Goal: Information Seeking & Learning: Check status

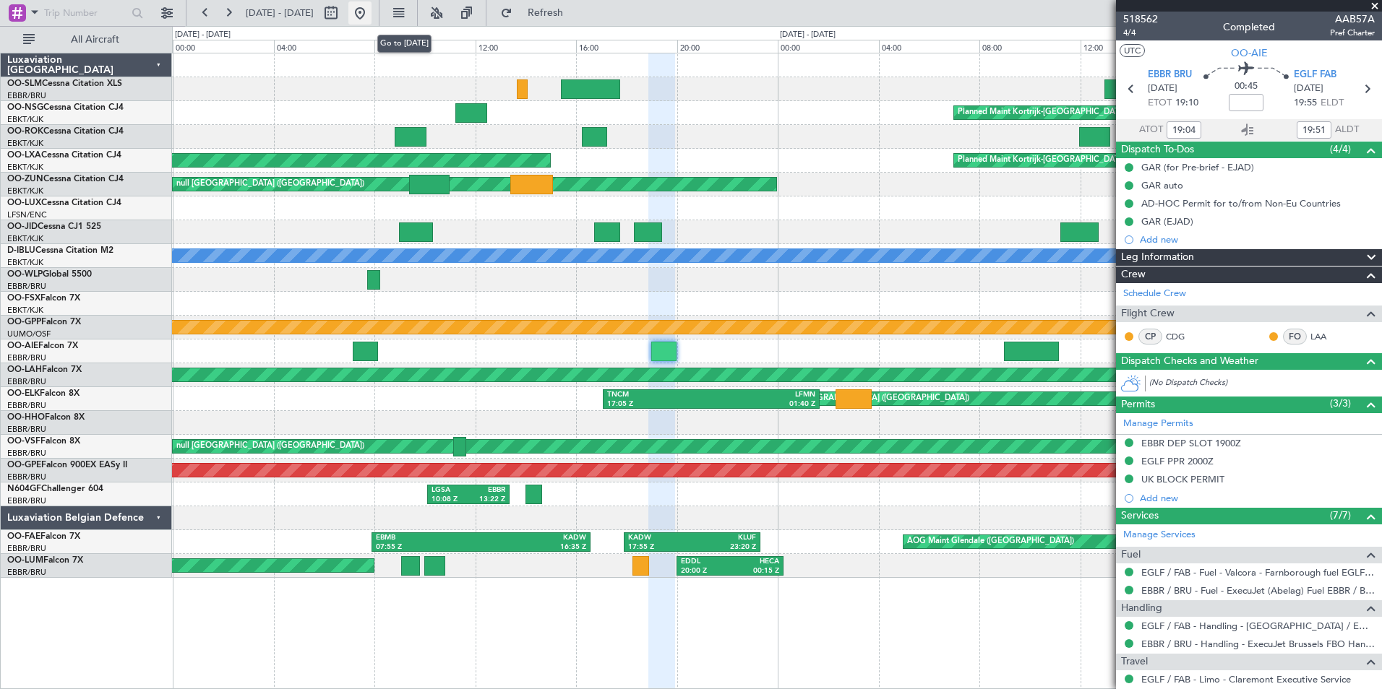
click at [371, 9] on button at bounding box center [359, 12] width 23 height 23
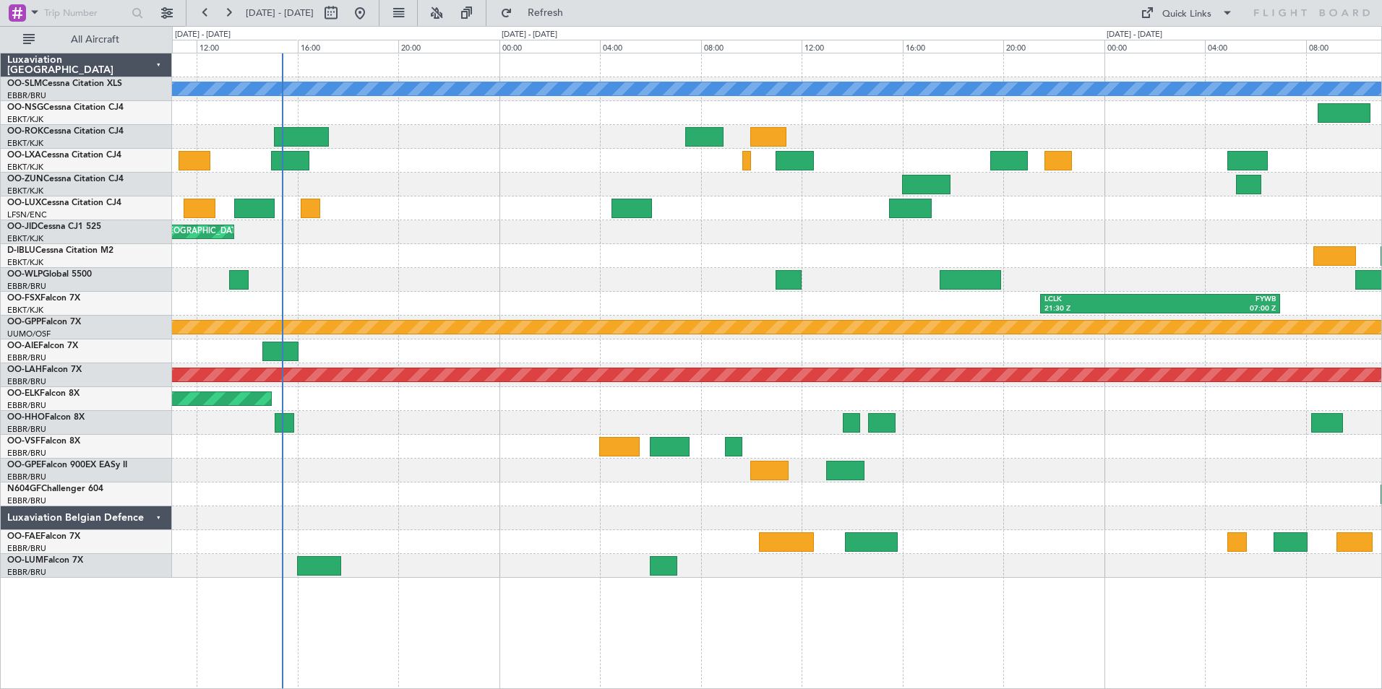
click at [734, 173] on div "A/C Unavailable [GEOGRAPHIC_DATA] Planned Maint [GEOGRAPHIC_DATA]-[GEOGRAPHIC_D…" at bounding box center [776, 315] width 1209 height 525
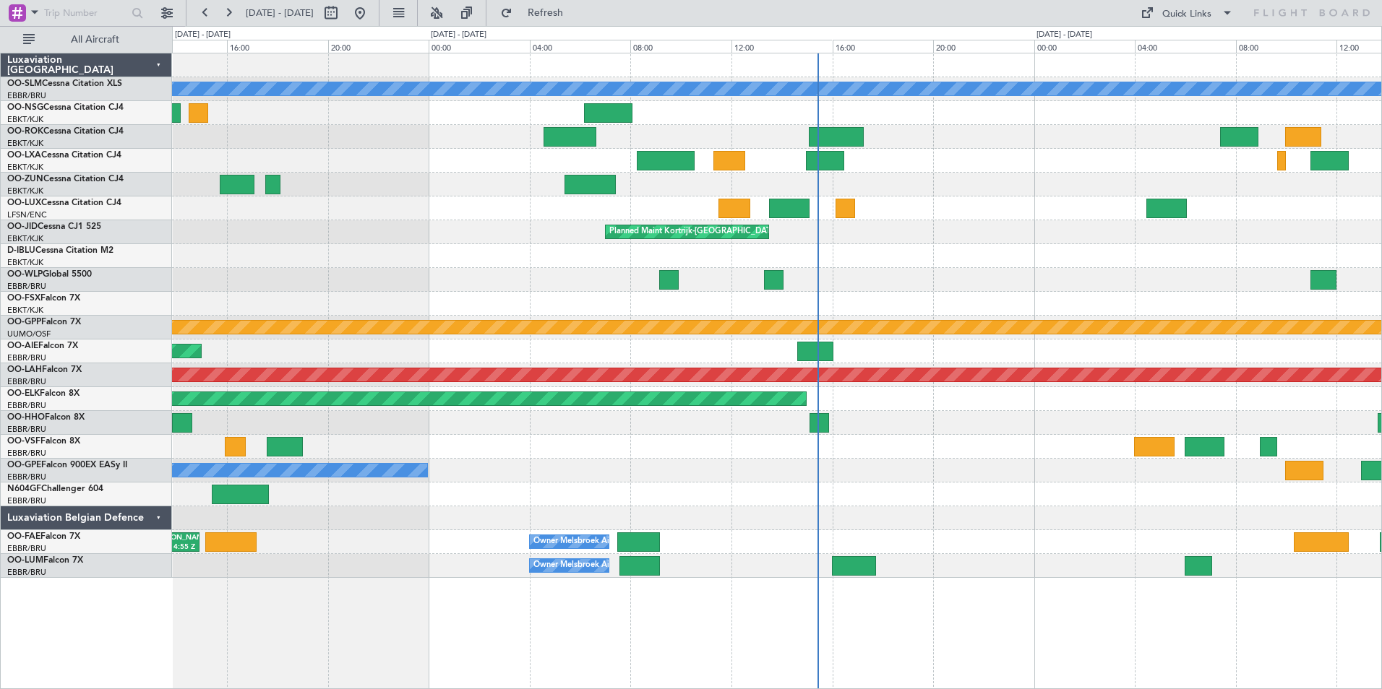
click at [1044, 144] on div "A/C Unavailable [GEOGRAPHIC_DATA] Planned Maint [GEOGRAPHIC_DATA]-[GEOGRAPHIC_D…" at bounding box center [776, 315] width 1209 height 525
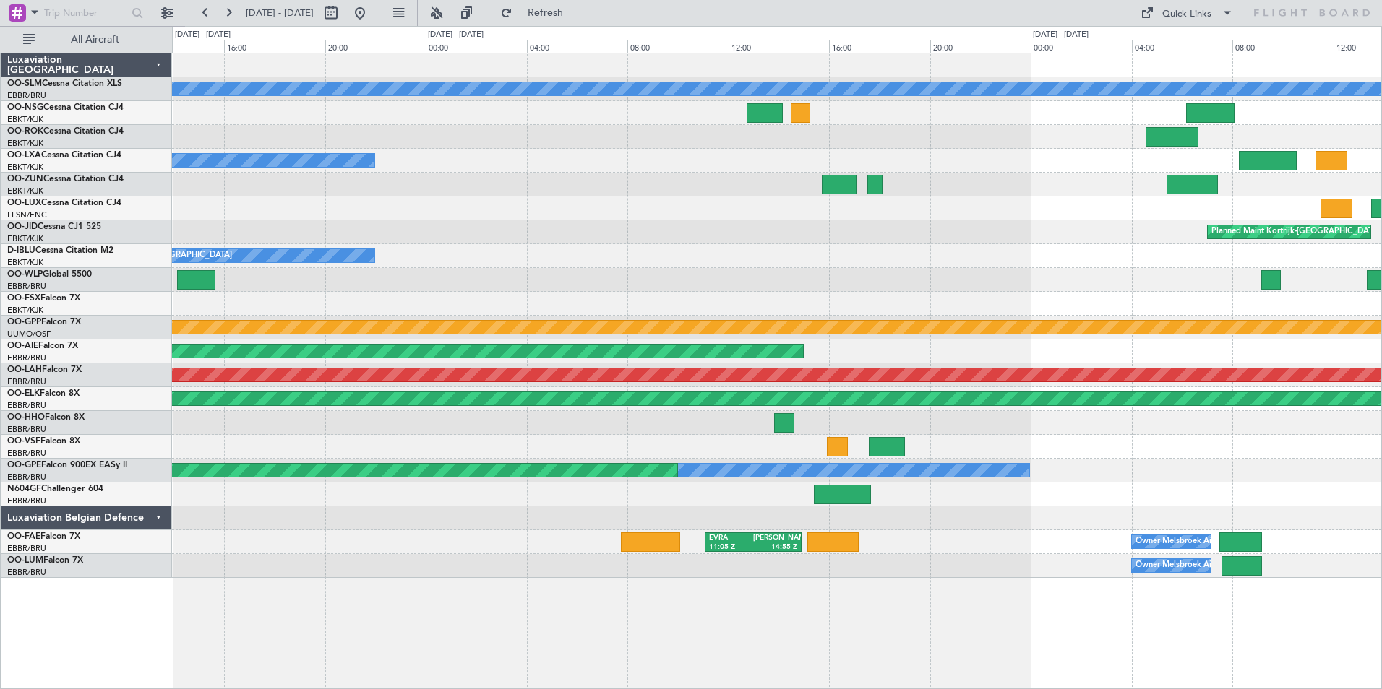
click at [1069, 336] on div "A/C Unavailable [GEOGRAPHIC_DATA] A/C Unavailable Planned Maint [GEOGRAPHIC_DAT…" at bounding box center [776, 315] width 1209 height 525
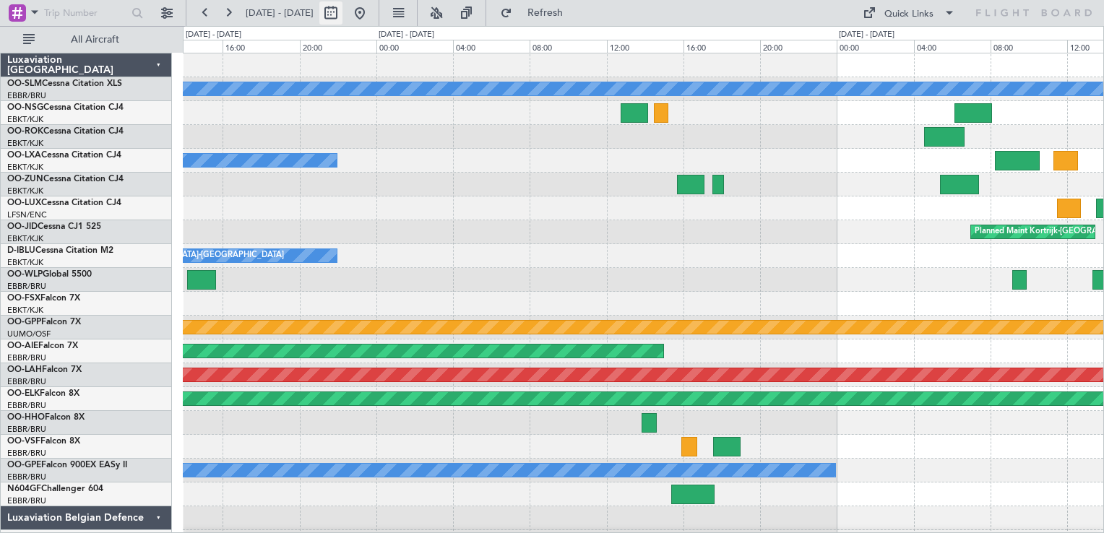
click at [343, 8] on button at bounding box center [330, 12] width 23 height 23
select select "9"
select select "2025"
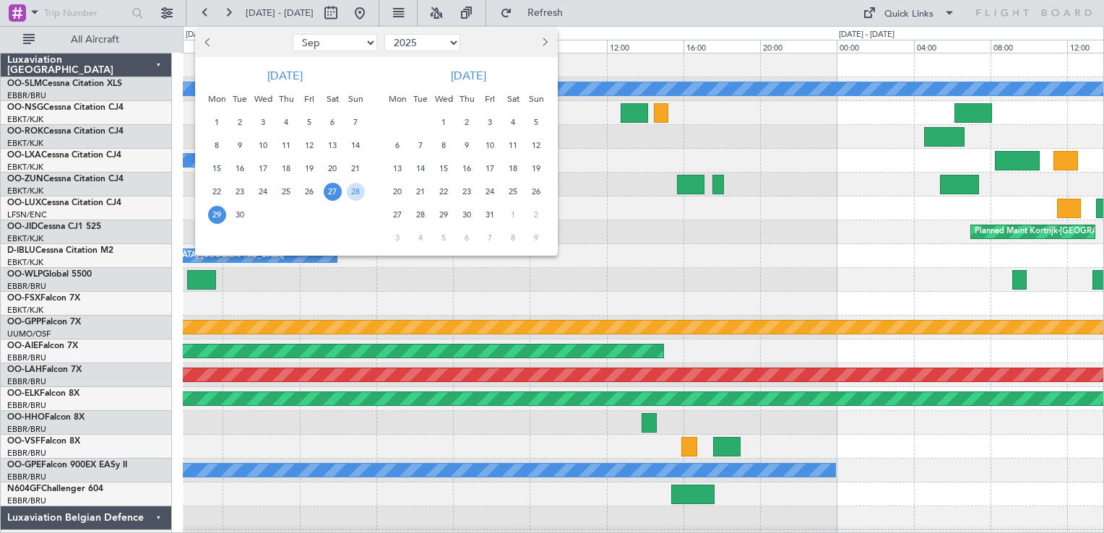
click at [310, 50] on select "Jan Feb Mar Apr May Jun [DATE] Aug Sep Oct Nov Dec" at bounding box center [335, 42] width 85 height 17
select select "1"
click at [293, 34] on select "Jan Feb Mar Apr May Jun [DATE] Aug Sep Oct Nov Dec" at bounding box center [335, 42] width 85 height 17
click at [264, 119] on span "1" at bounding box center [263, 122] width 18 height 18
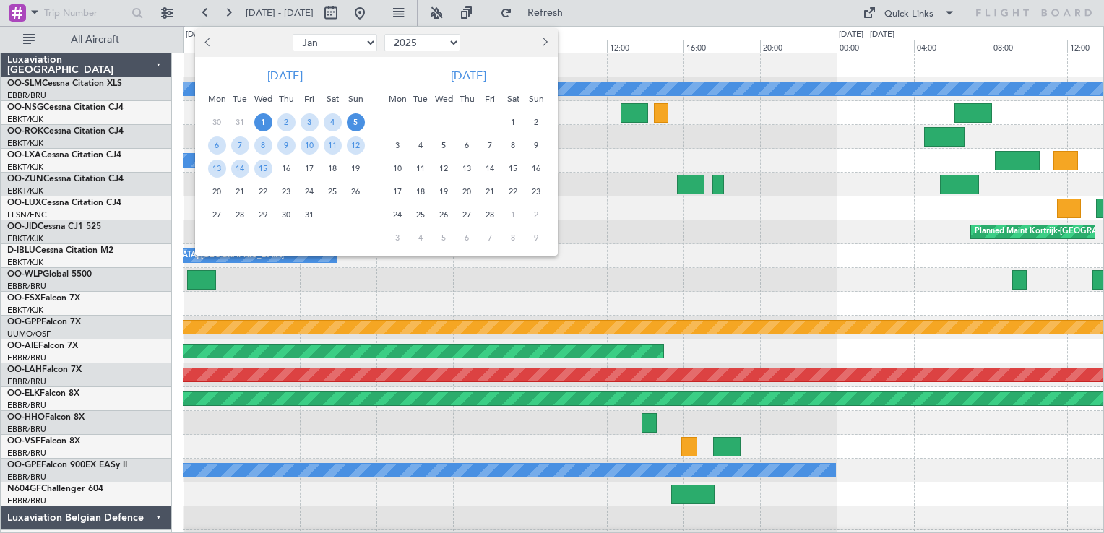
click at [352, 120] on span "5" at bounding box center [356, 122] width 18 height 18
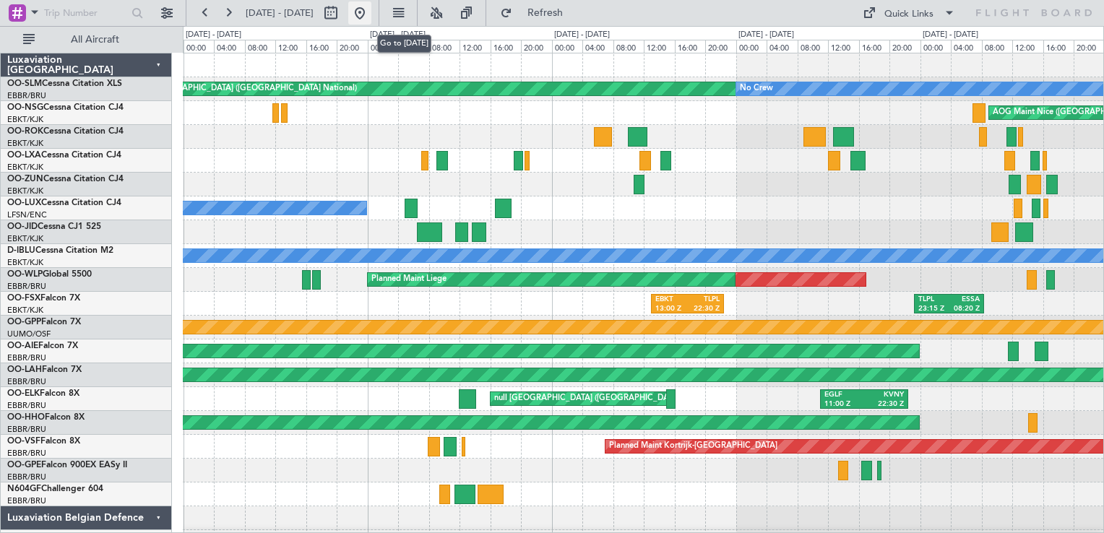
click at [371, 20] on button at bounding box center [359, 12] width 23 height 23
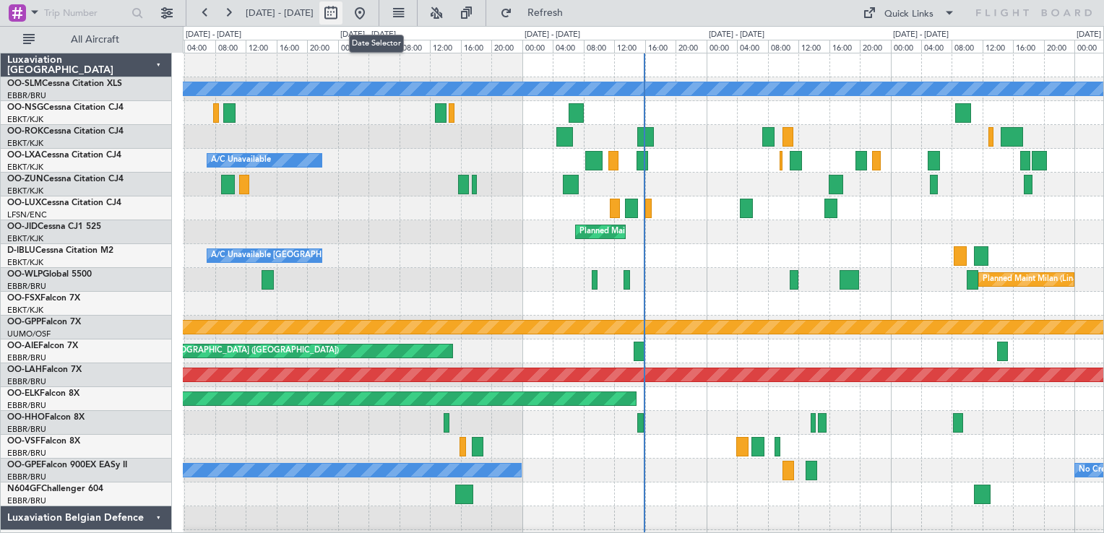
click at [343, 13] on button at bounding box center [330, 12] width 23 height 23
select select "9"
select select "2025"
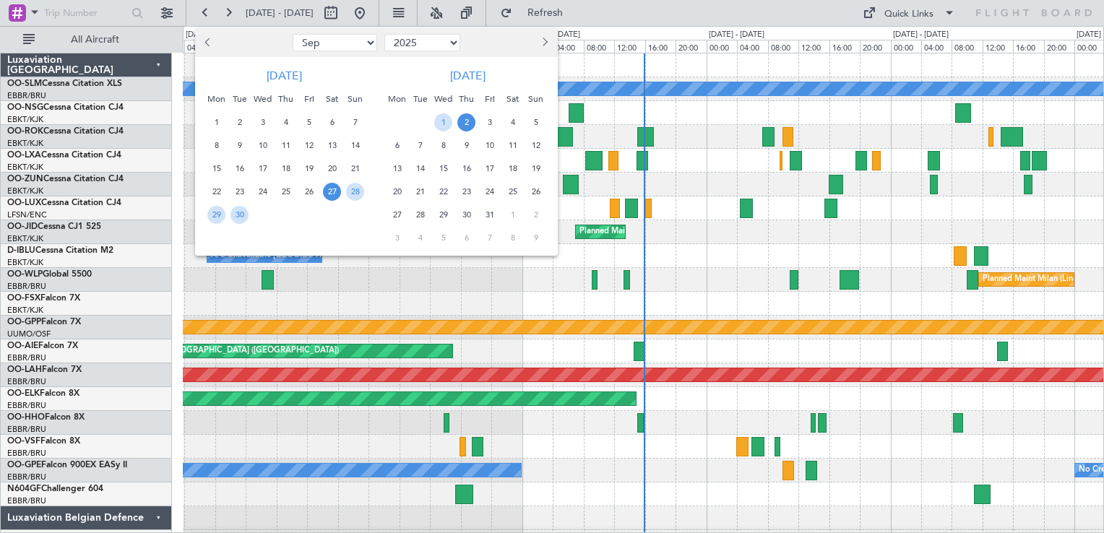
click at [306, 38] on select "Jan Feb Mar Apr May Jun [DATE] Aug Sep Oct Nov Dec" at bounding box center [335, 42] width 85 height 17
select select "1"
click at [293, 34] on select "Jan Feb Mar Apr May Jun [DATE] Aug Sep Oct Nov Dec" at bounding box center [335, 42] width 85 height 17
click at [257, 118] on span "1" at bounding box center [263, 122] width 18 height 18
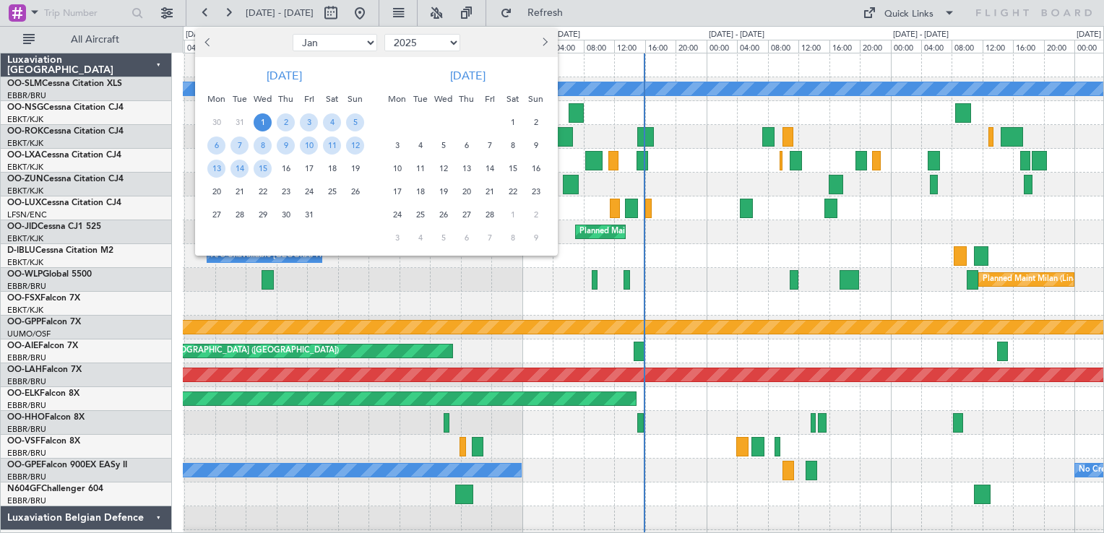
click at [257, 118] on span "1" at bounding box center [263, 122] width 18 height 18
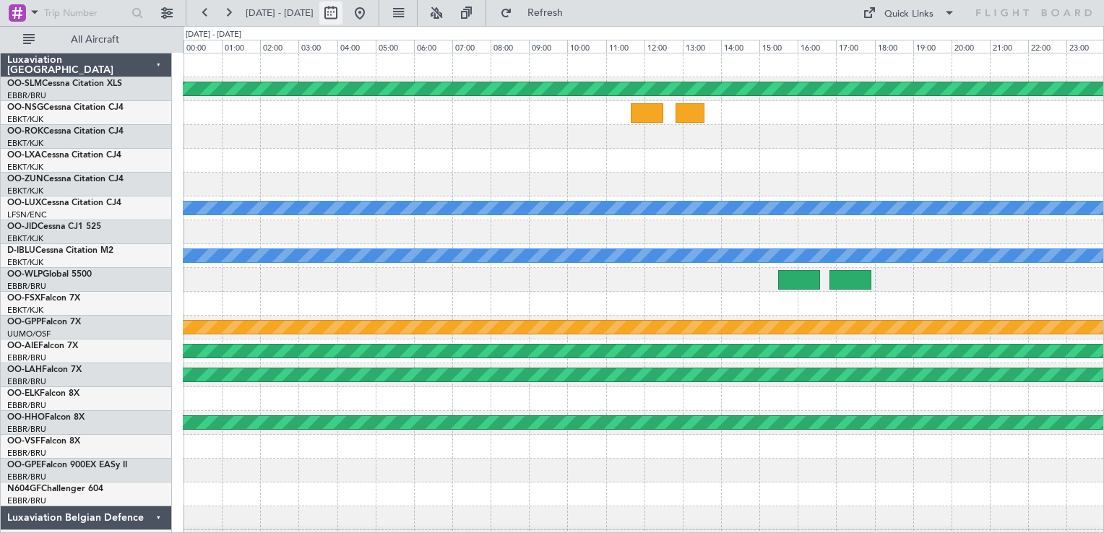
click at [343, 13] on button at bounding box center [330, 12] width 23 height 23
select select "2025"
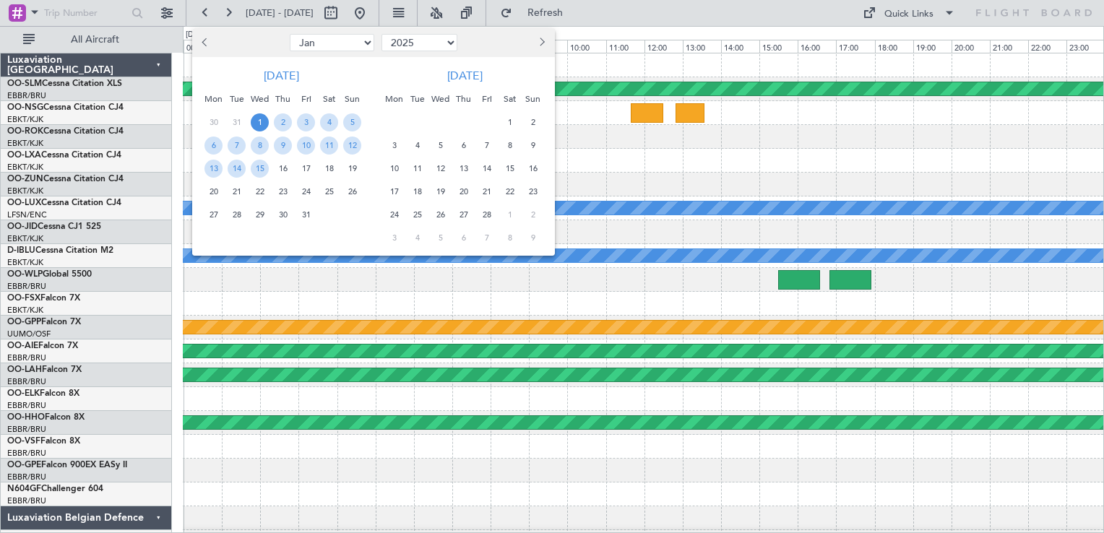
click at [350, 40] on select "Jan Feb Mar Apr May Jun [DATE] Aug Sep Oct Nov Dec" at bounding box center [332, 42] width 85 height 17
select select "3"
click at [290, 34] on select "Jan Feb Mar Apr May Jun [DATE] Aug Sep Oct Nov Dec" at bounding box center [332, 42] width 85 height 17
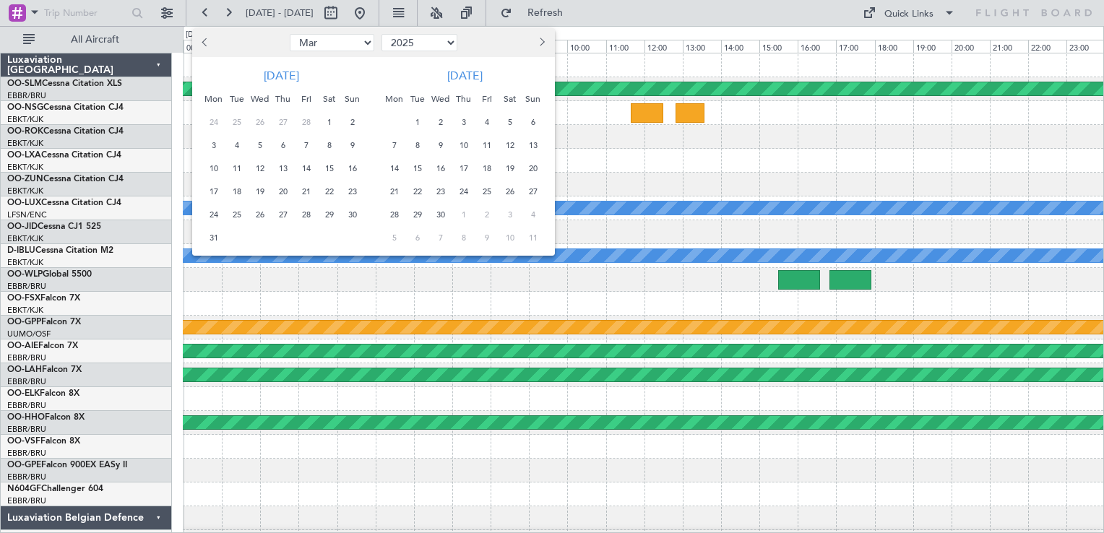
click at [332, 124] on span "1" at bounding box center [329, 122] width 18 height 18
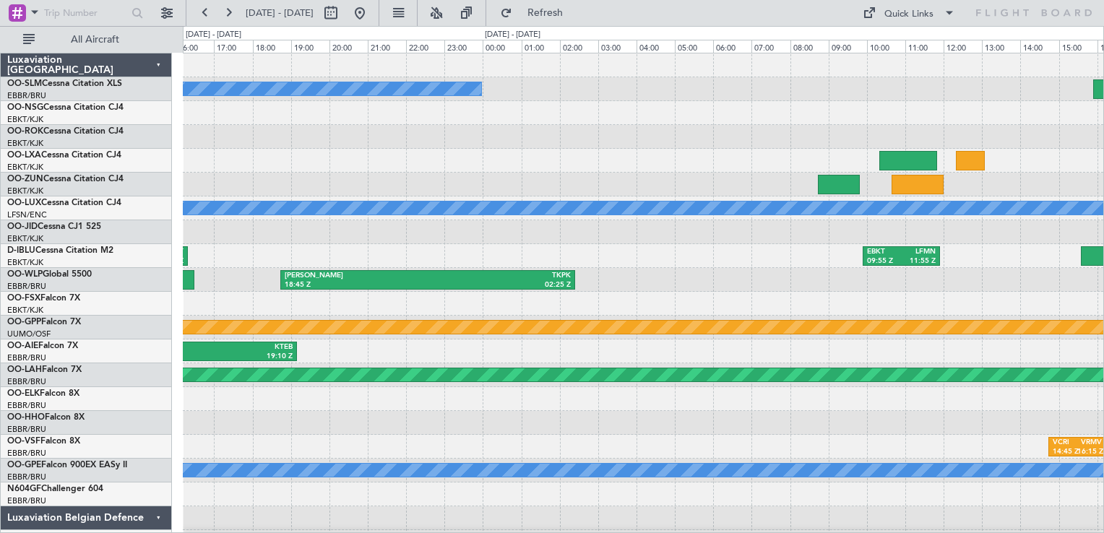
click at [352, 244] on div "No Crew [GEOGRAPHIC_DATA] ([GEOGRAPHIC_DATA] National) No Crew [PERSON_NAME] ([…" at bounding box center [643, 315] width 921 height 525
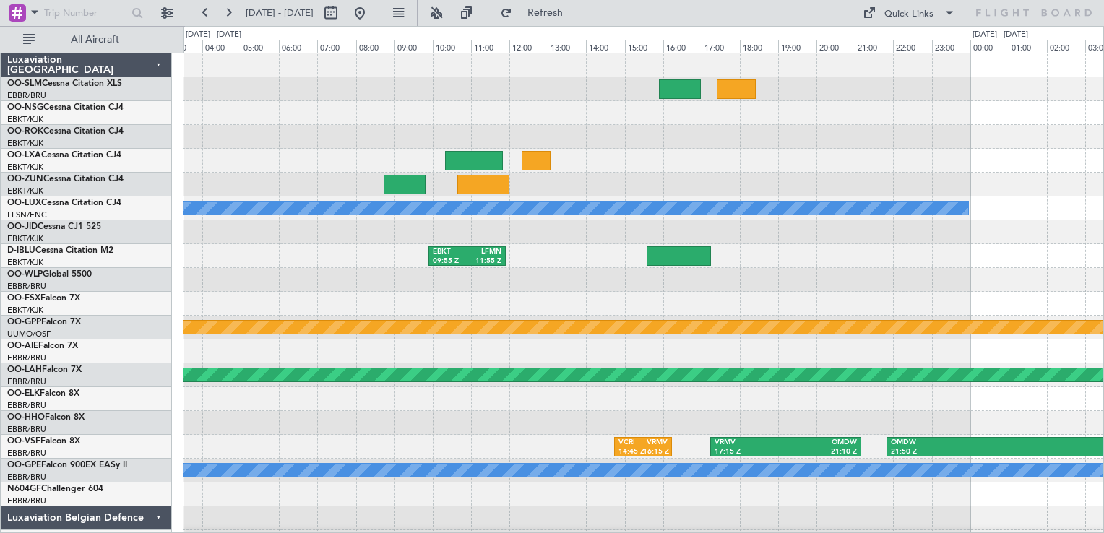
click at [308, 286] on div "[PERSON_NAME] 18:45 Z TKPK 02:25 Z" at bounding box center [643, 280] width 921 height 24
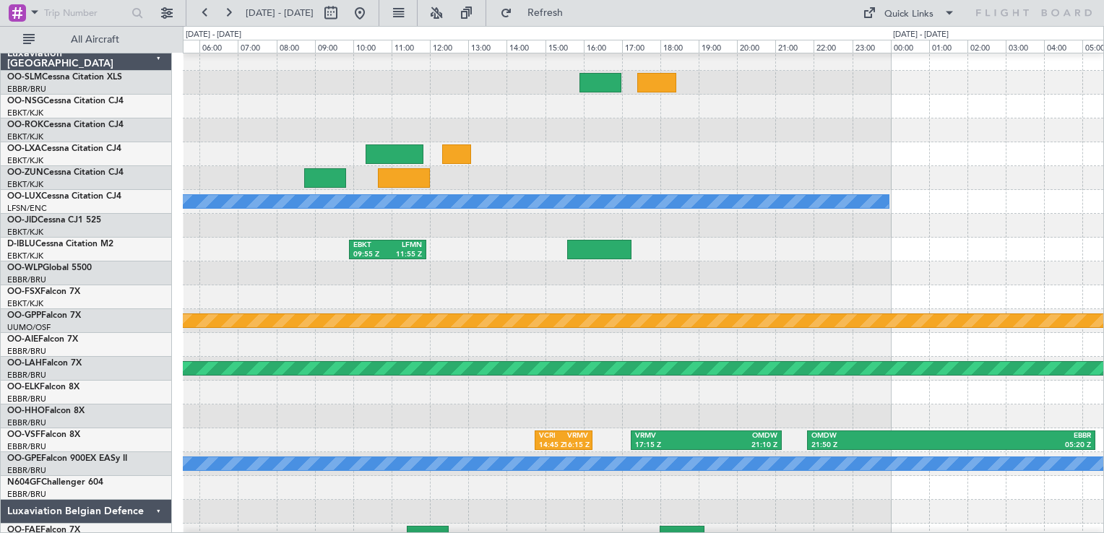
click at [199, 280] on div "[PERSON_NAME] 18:45 Z TKPK 02:25 Z" at bounding box center [643, 274] width 921 height 24
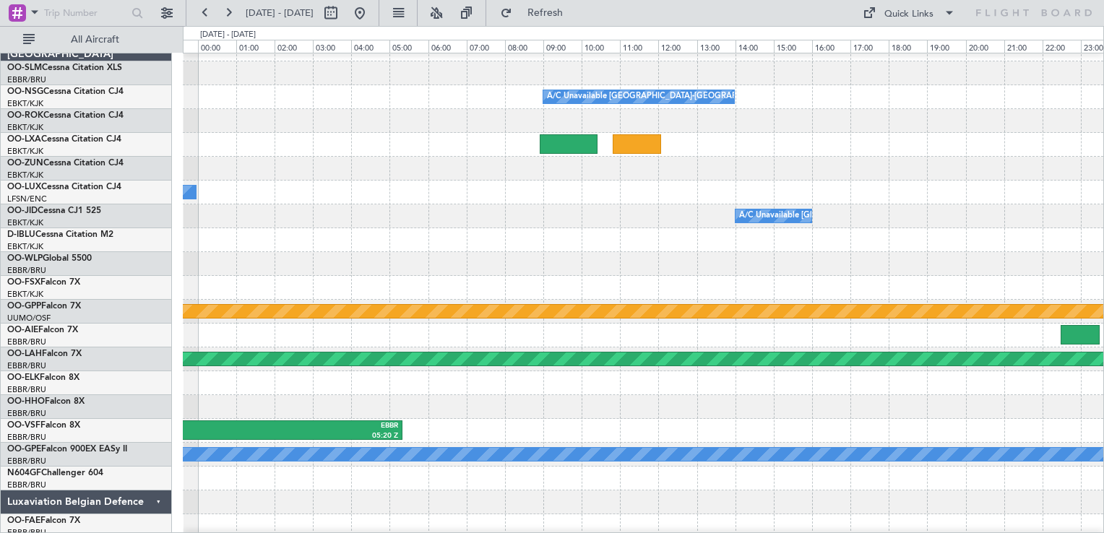
click at [215, 258] on div at bounding box center [643, 264] width 921 height 24
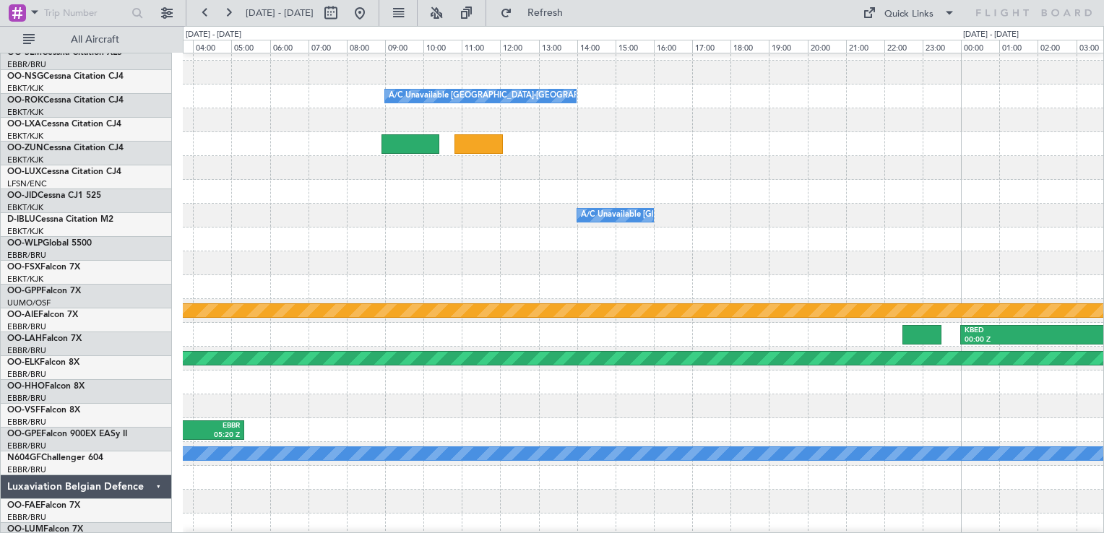
click at [108, 251] on div "A/C Unavailable [GEOGRAPHIC_DATA]-[GEOGRAPHIC_DATA] EBKT 06:58 Z EPWA 08:46 Z N…" at bounding box center [552, 279] width 1104 height 507
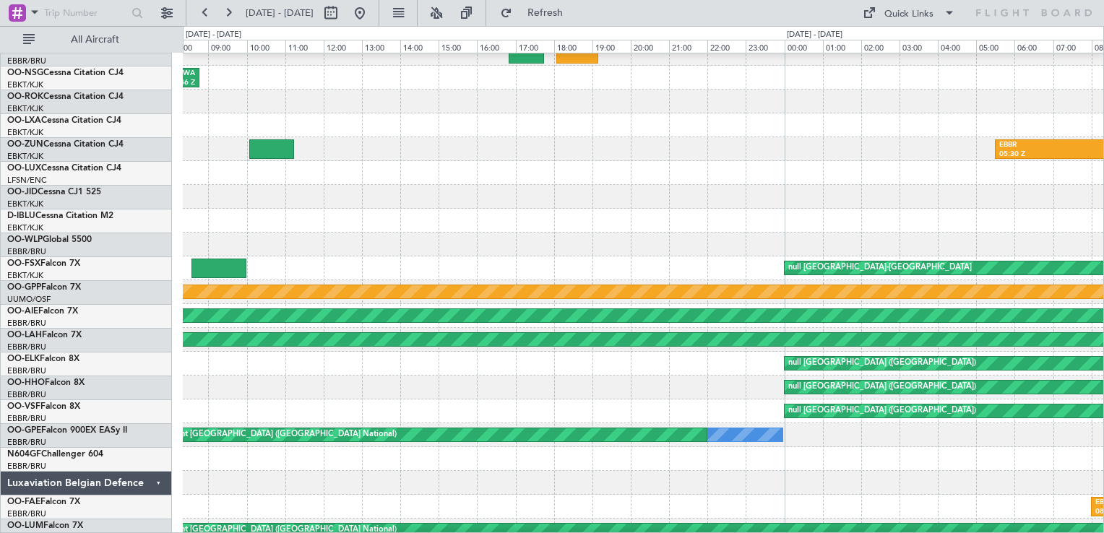
scroll to position [43, 0]
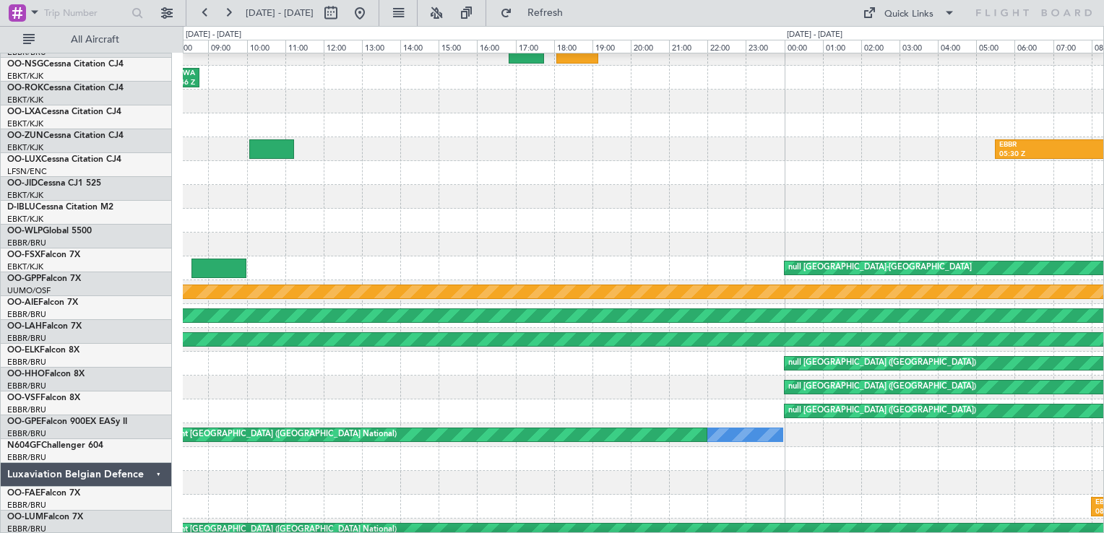
click at [256, 233] on div at bounding box center [643, 245] width 921 height 24
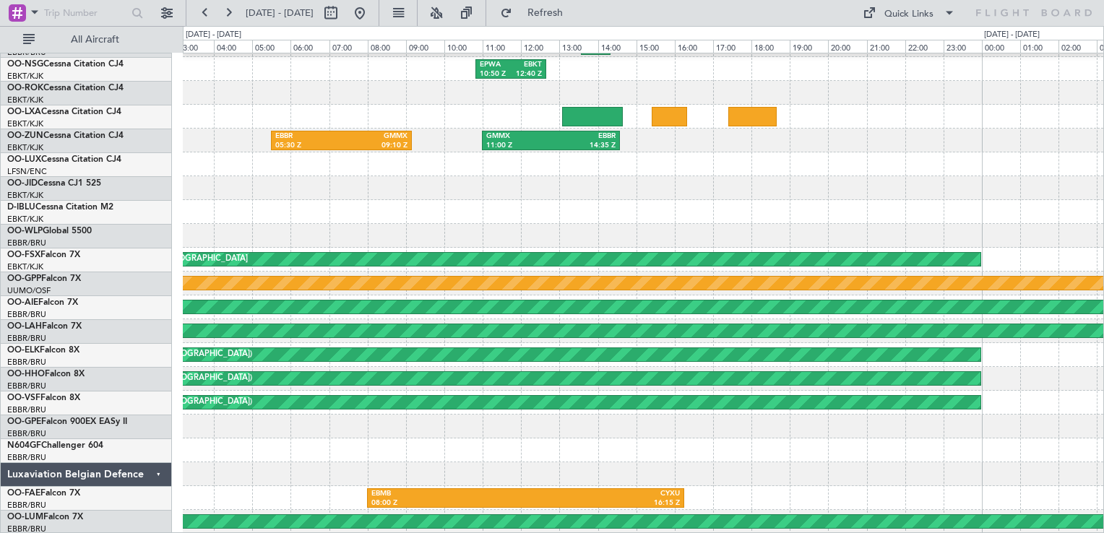
click at [176, 218] on div "AOG Maint [PERSON_NAME]-[GEOGRAPHIC_DATA][PERSON_NAME][GEOGRAPHIC_DATA] EPWA 10…" at bounding box center [552, 279] width 1104 height 507
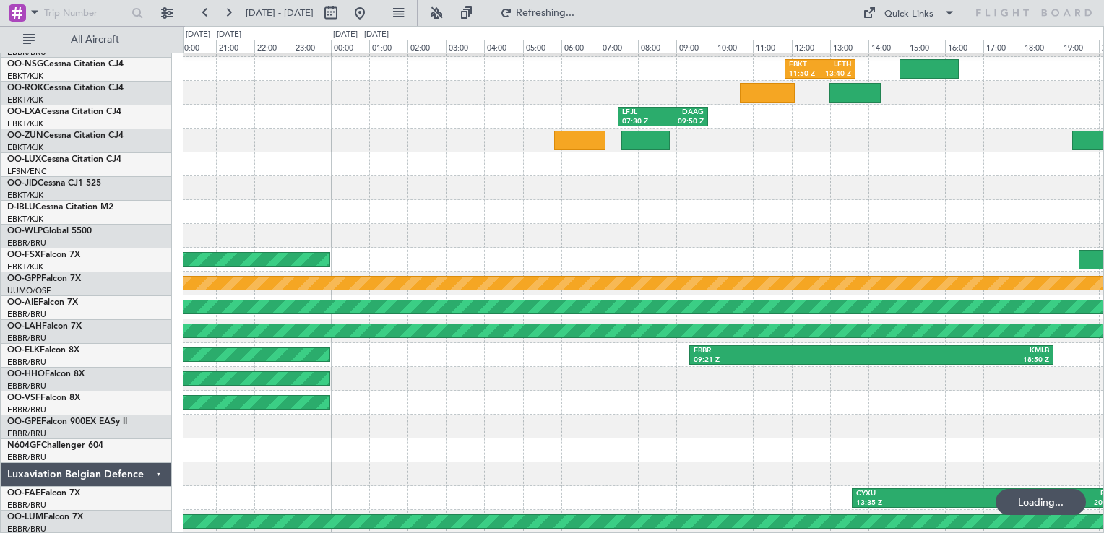
click at [255, 217] on div "AOG Maint [PERSON_NAME]-[GEOGRAPHIC_DATA][PERSON_NAME][GEOGRAPHIC_DATA] EBKT 11…" at bounding box center [643, 271] width 921 height 525
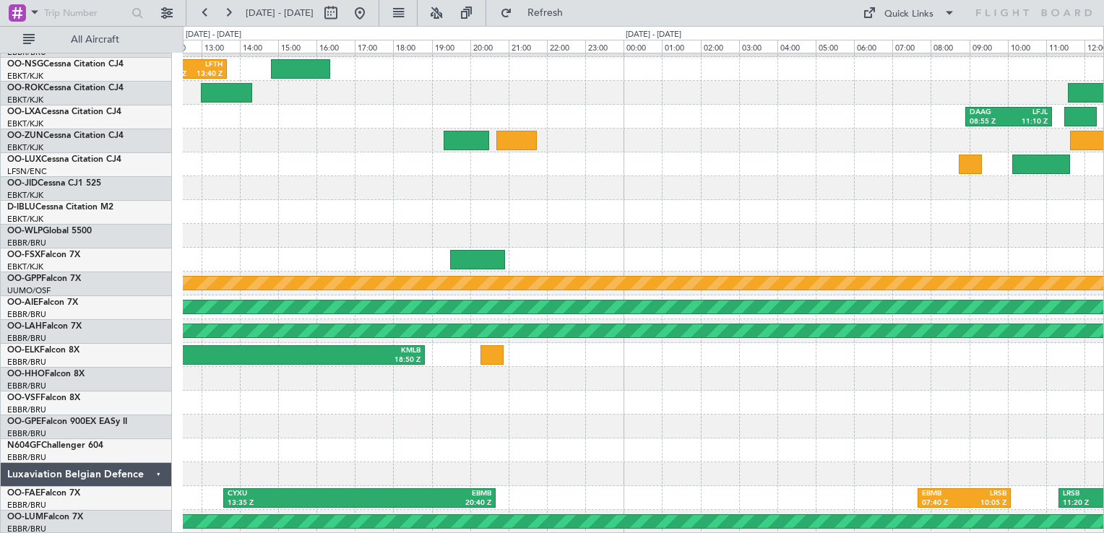
click at [300, 231] on div at bounding box center [643, 236] width 921 height 24
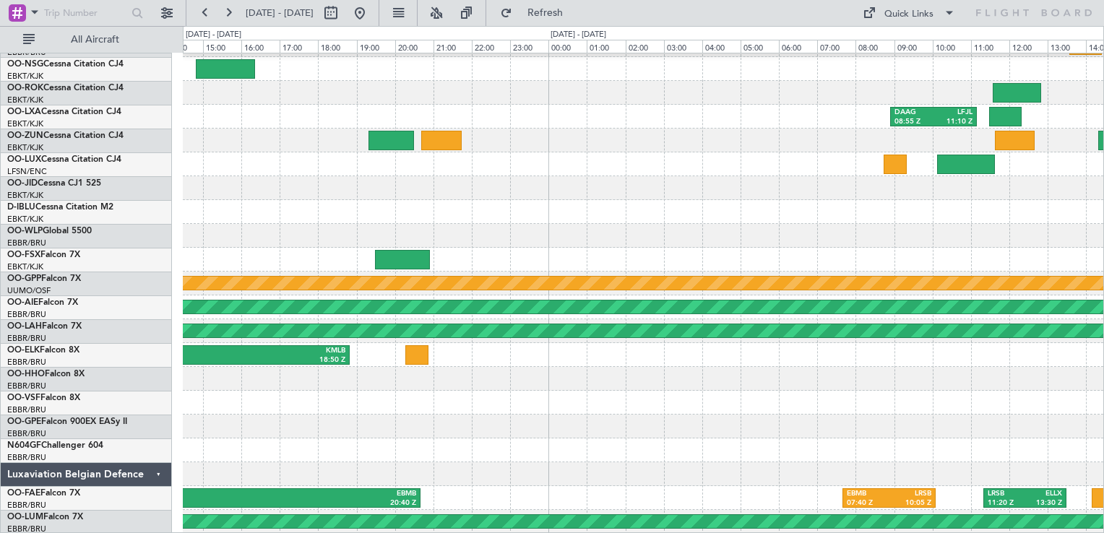
click at [176, 224] on div "AOG Maint [PERSON_NAME]-[GEOGRAPHIC_DATA][PERSON_NAME][GEOGRAPHIC_DATA] EBKT 11…" at bounding box center [552, 279] width 1104 height 507
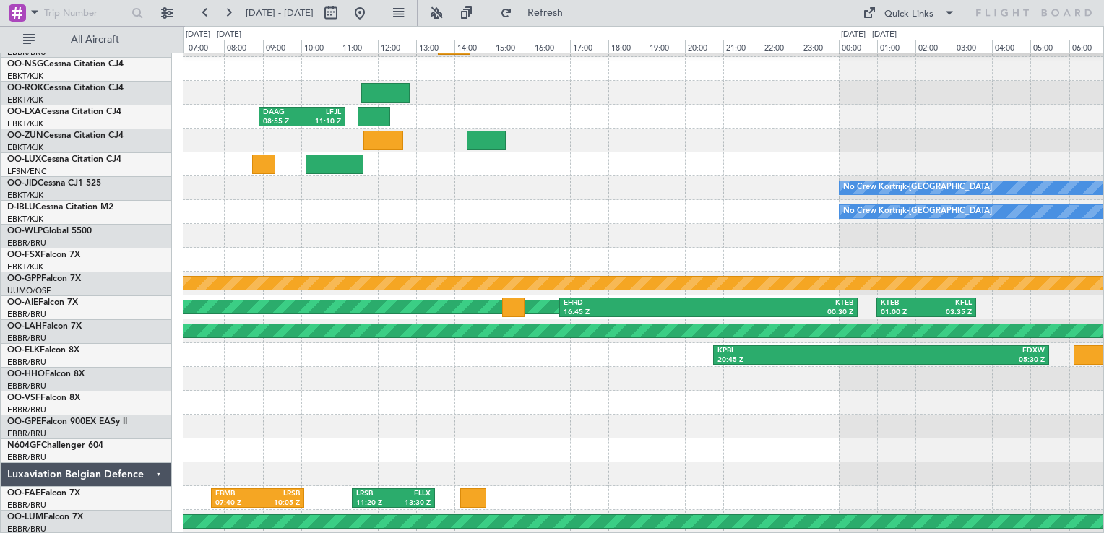
scroll to position [33, 0]
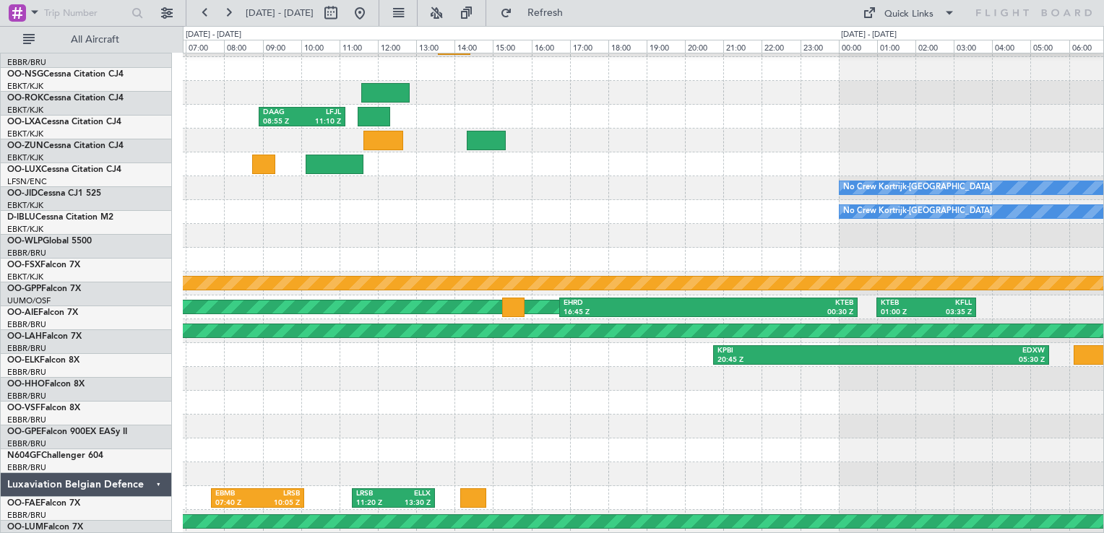
click at [243, 242] on div at bounding box center [643, 236] width 921 height 24
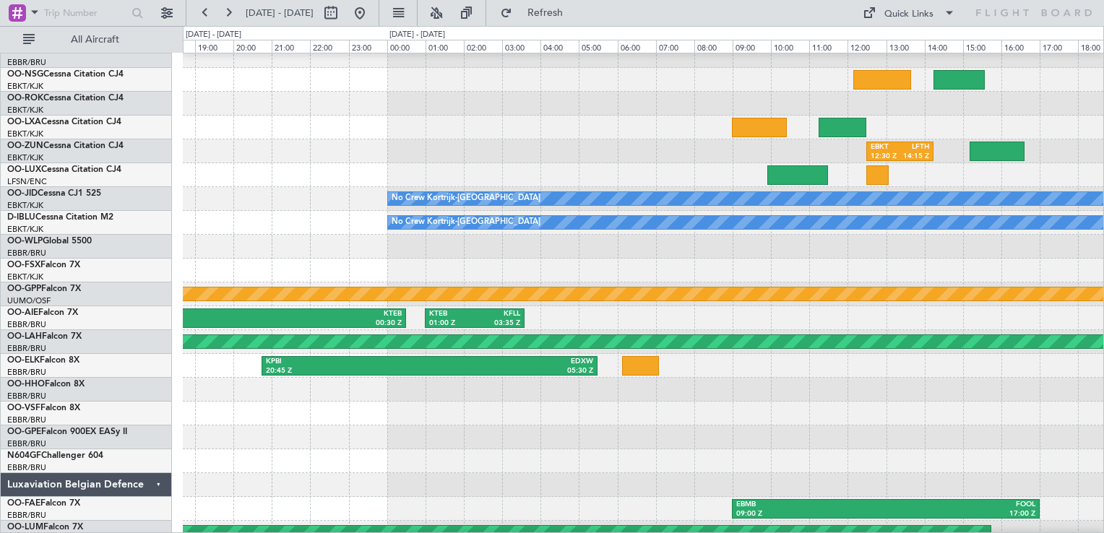
click at [975, 259] on div "TAPA 00:20 Z EBLG 08:40 Z" at bounding box center [643, 247] width 921 height 24
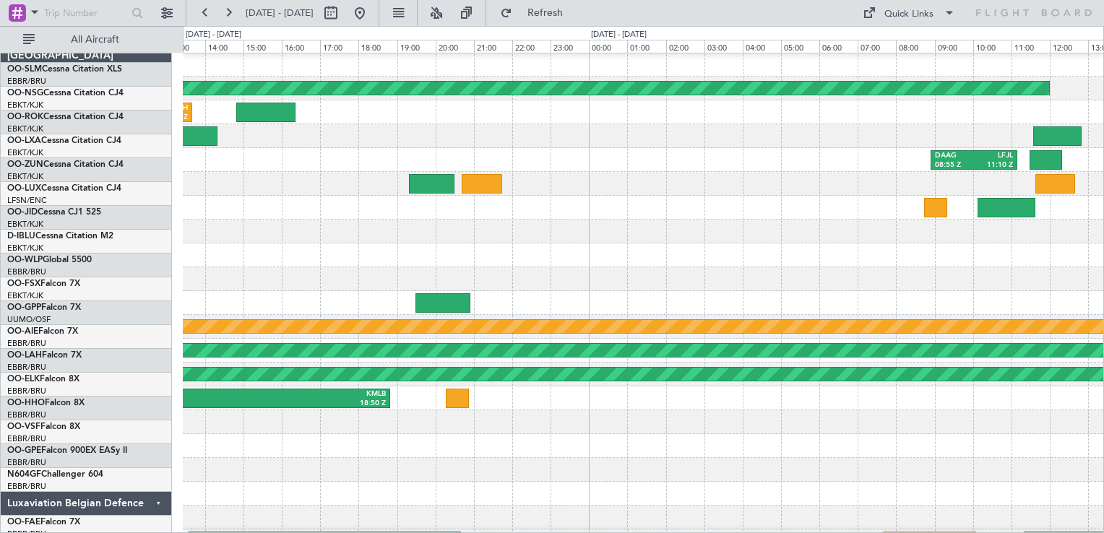
scroll to position [5, 0]
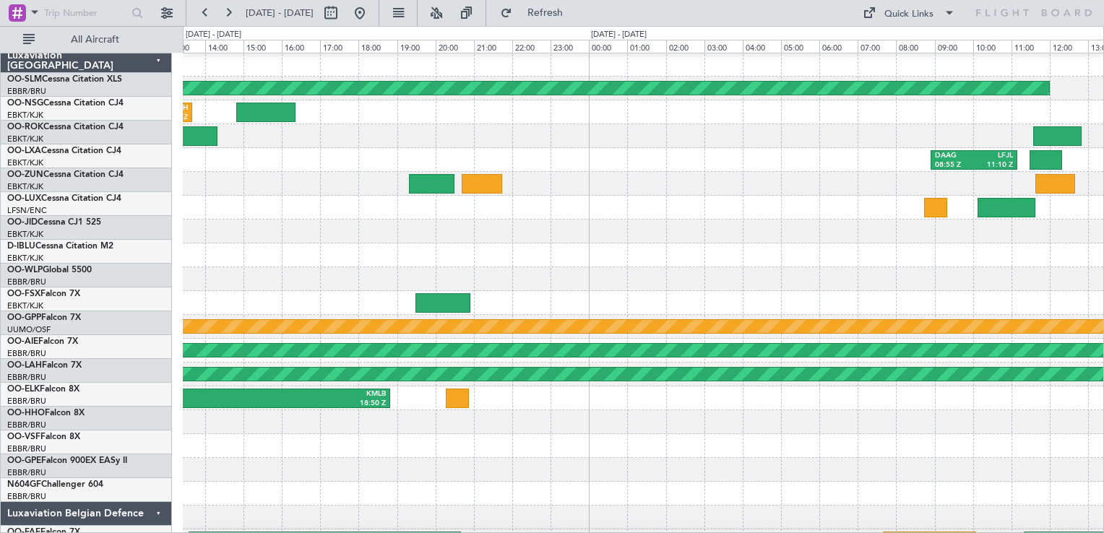
click at [903, 270] on div at bounding box center [643, 279] width 921 height 24
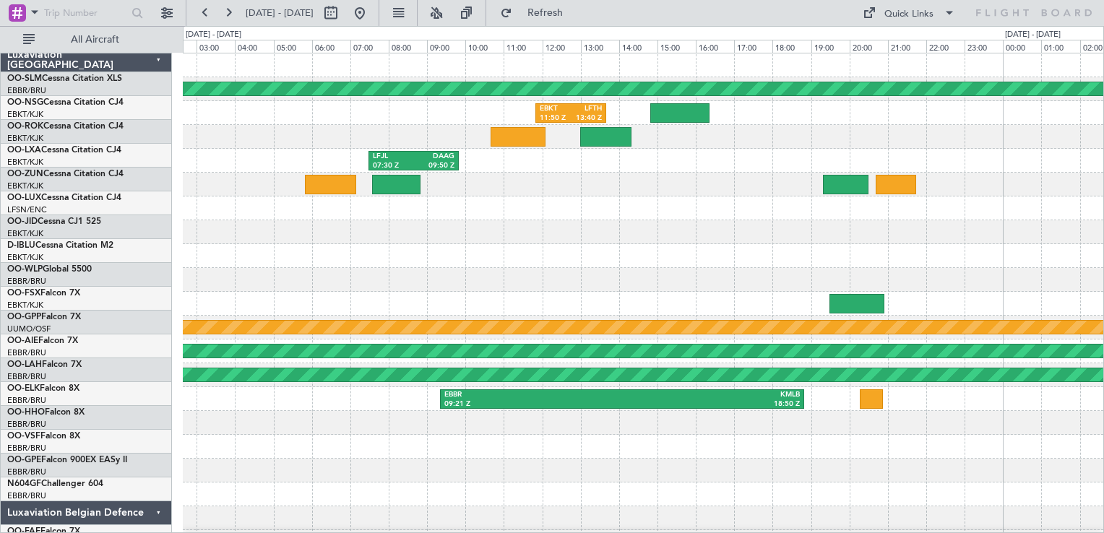
scroll to position [0, 0]
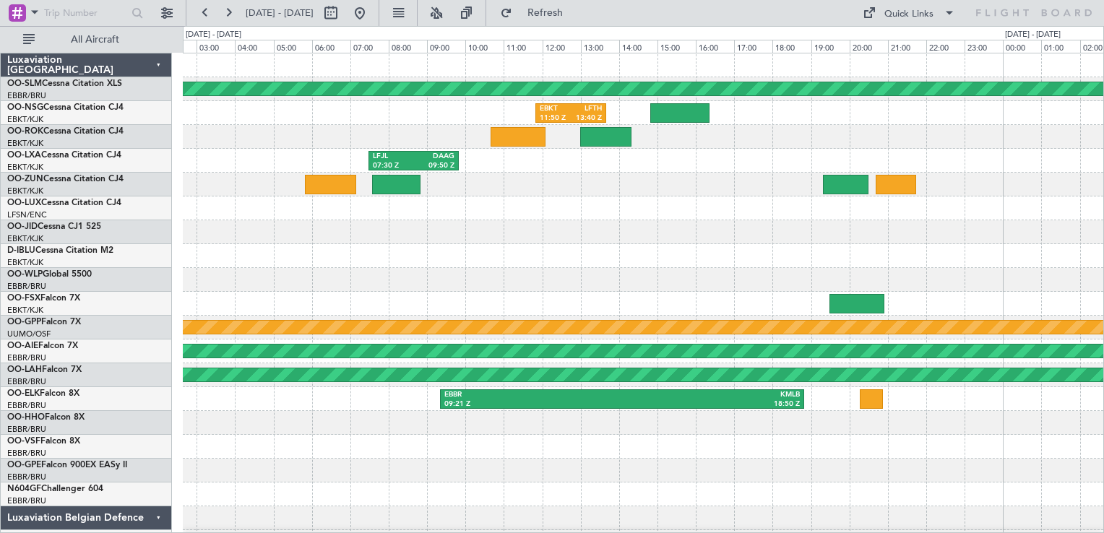
click at [836, 277] on div at bounding box center [643, 280] width 921 height 24
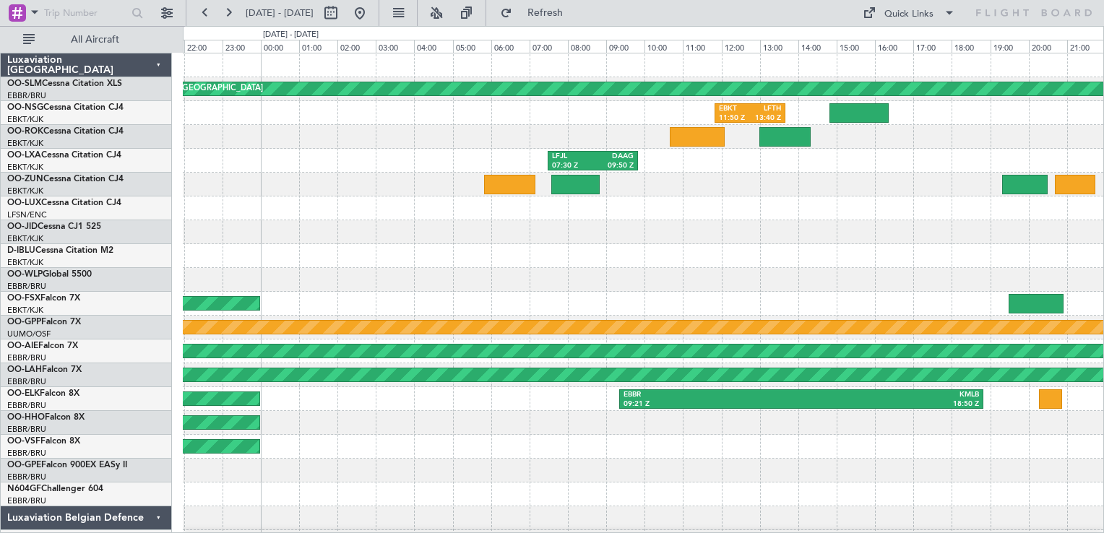
click at [873, 268] on div at bounding box center [643, 280] width 921 height 24
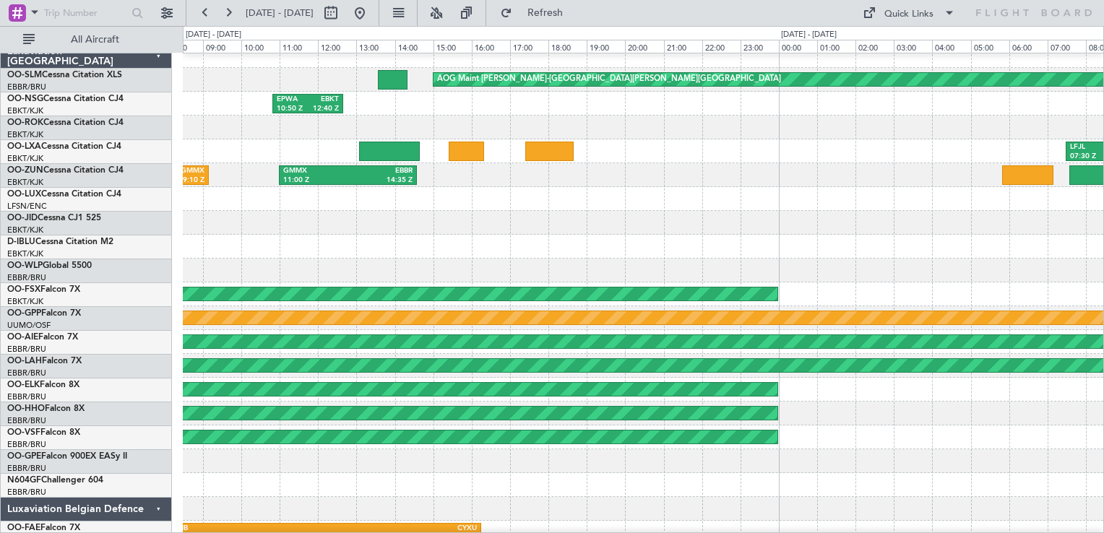
click at [952, 259] on div at bounding box center [643, 271] width 921 height 24
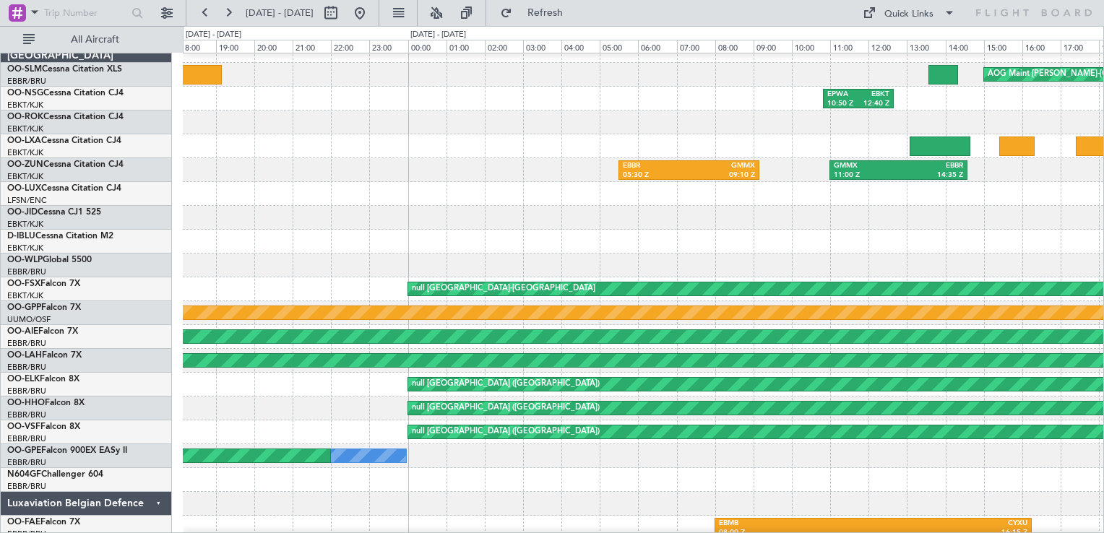
scroll to position [3, 0]
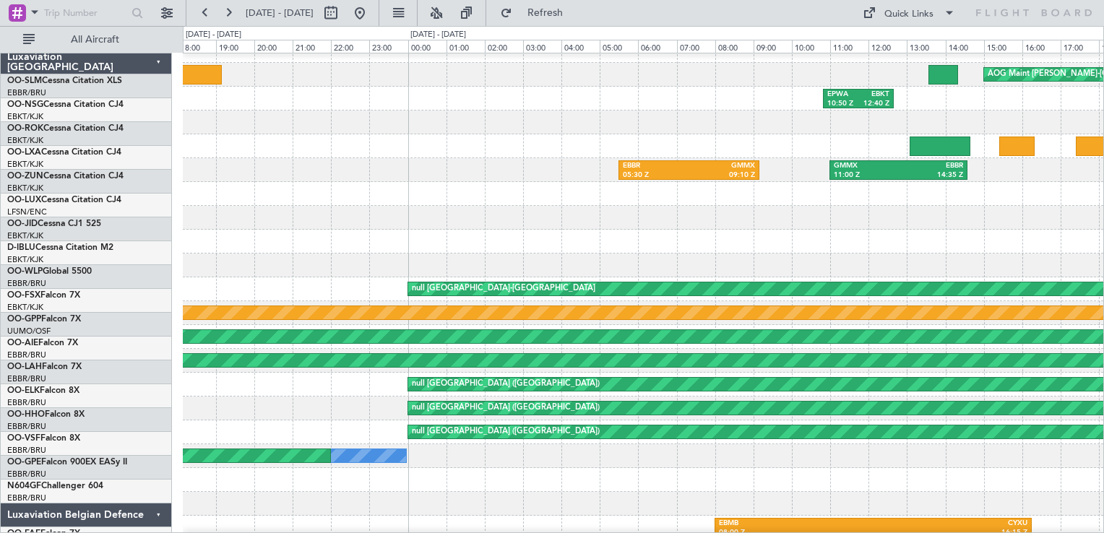
click at [962, 254] on div at bounding box center [643, 242] width 921 height 24
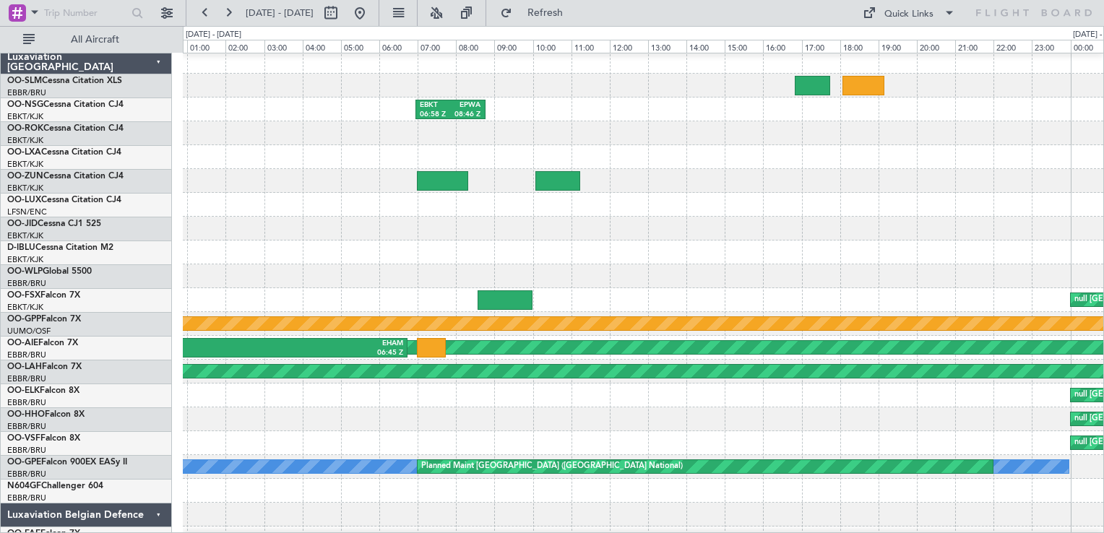
scroll to position [0, 0]
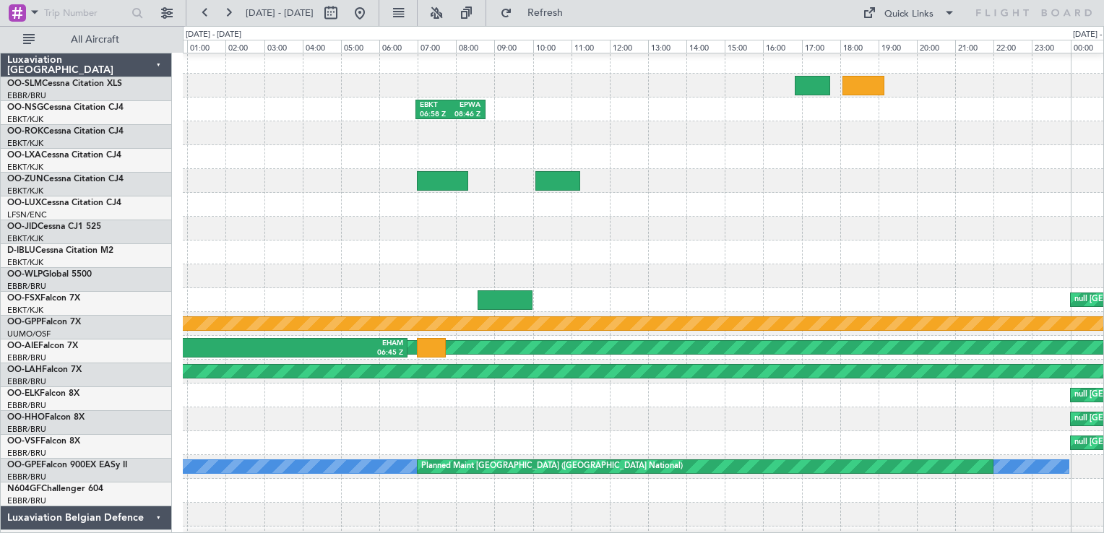
click at [986, 270] on div "EBKT 06:58 Z EPWA 08:46 Z EBBR 05:30 Z GMMX 09:10 Z null [GEOGRAPHIC_DATA]-[GEO…" at bounding box center [643, 312] width 921 height 525
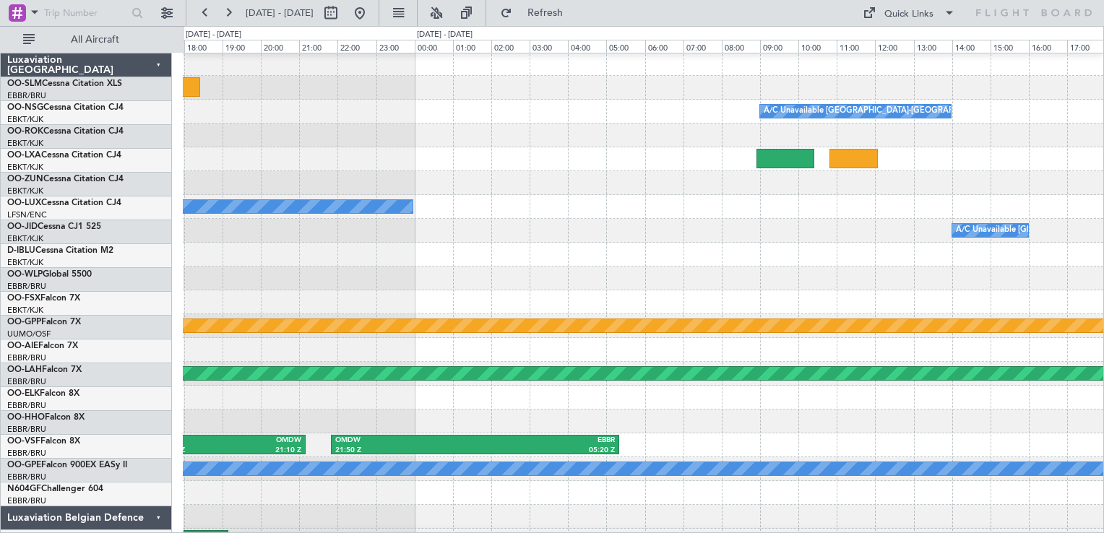
click at [1006, 279] on div at bounding box center [643, 279] width 921 height 24
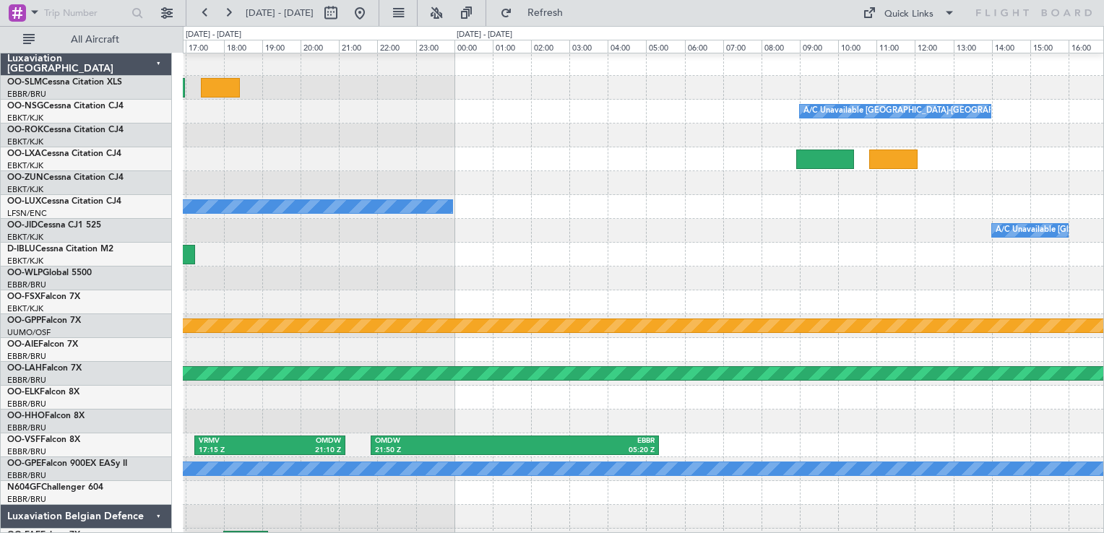
scroll to position [7, 0]
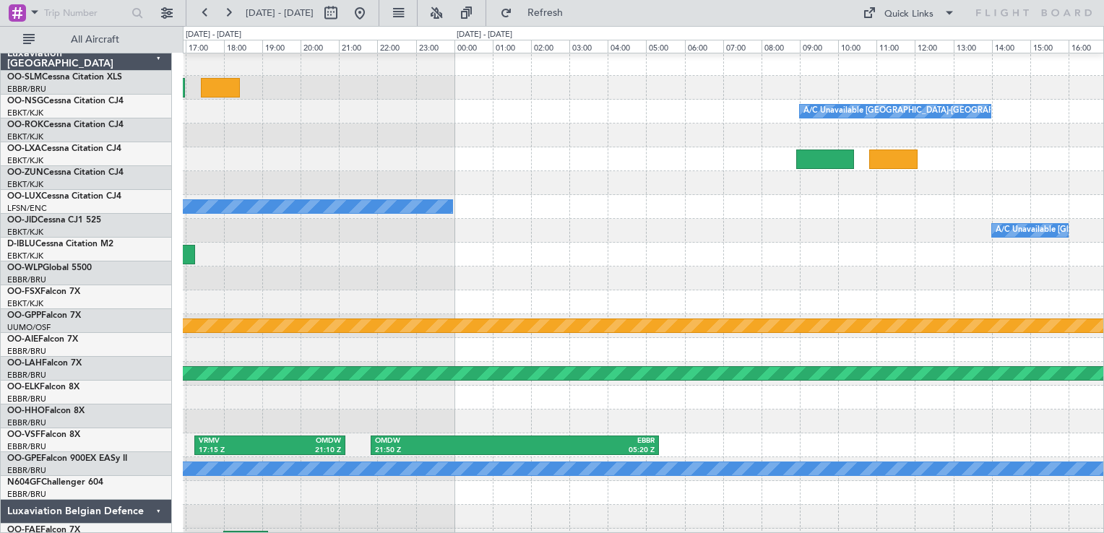
click at [1058, 276] on div at bounding box center [643, 279] width 921 height 24
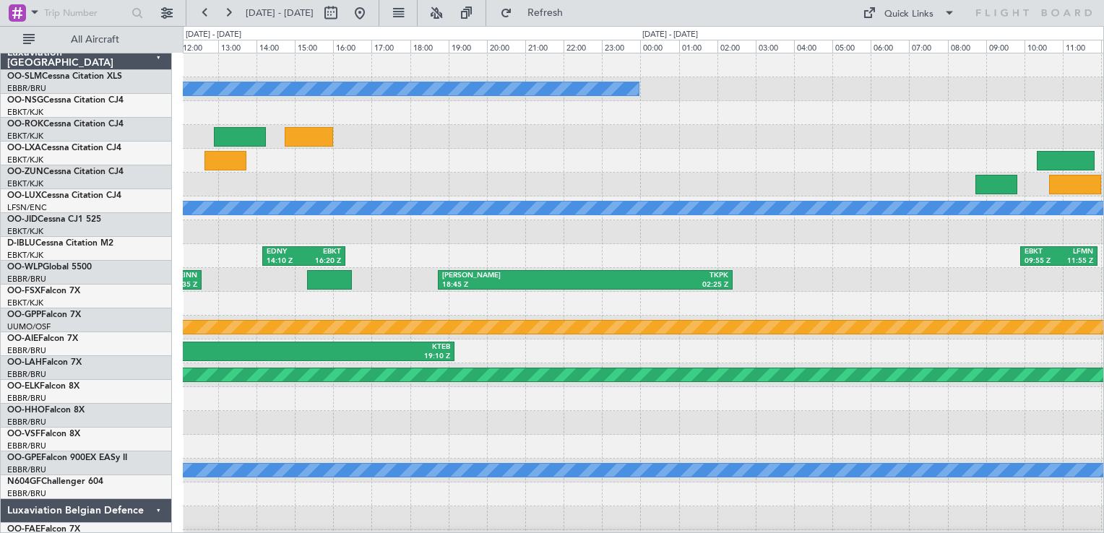
scroll to position [0, 0]
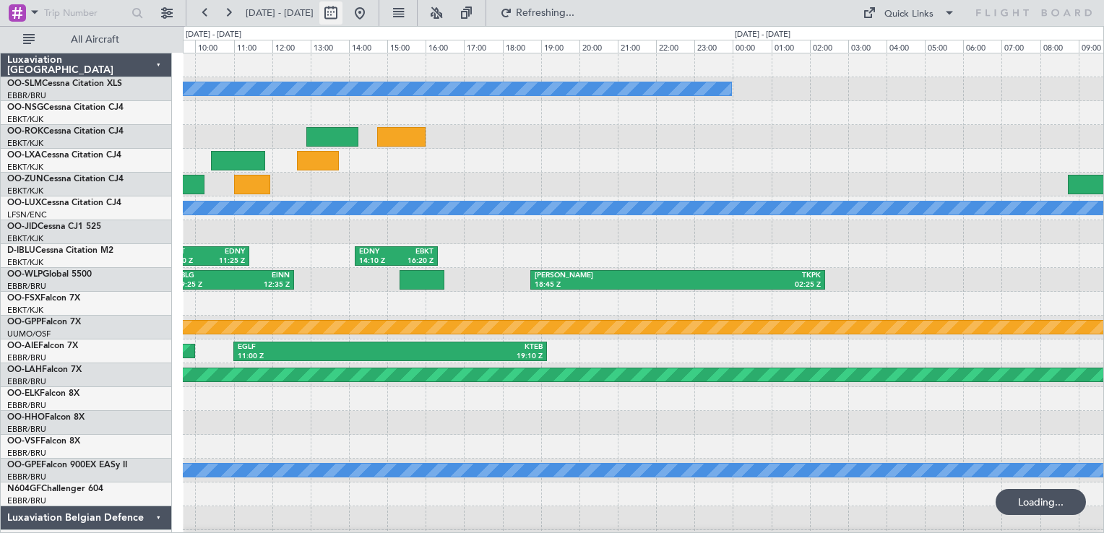
click at [343, 8] on button at bounding box center [330, 12] width 23 height 23
select select "3"
select select "2025"
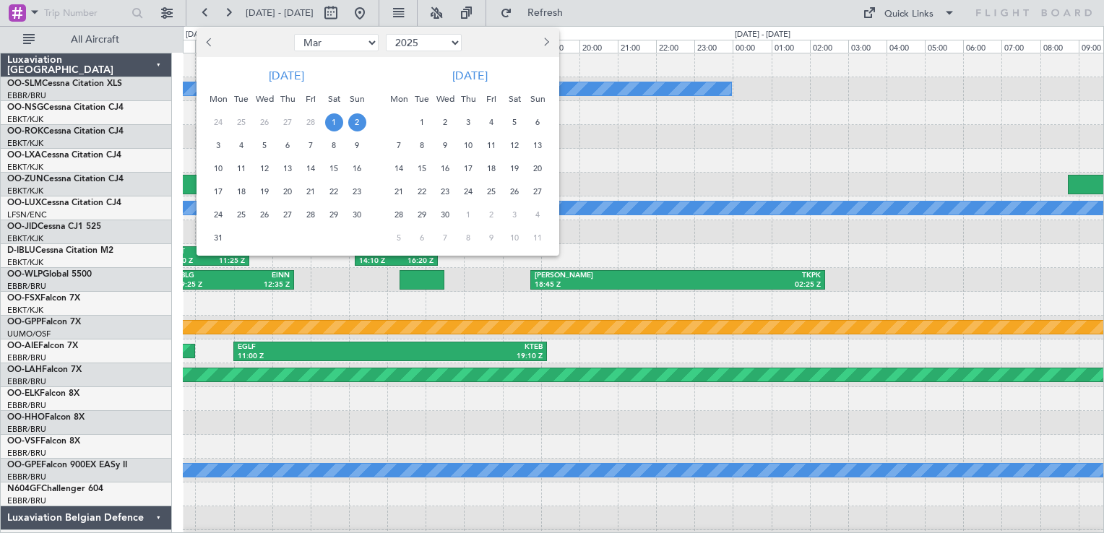
click at [303, 46] on select "Jan Feb Mar Apr May Jun [DATE] Aug Sep Oct Nov Dec" at bounding box center [336, 42] width 85 height 17
select select "1"
click at [294, 34] on select "Jan Feb Mar Apr May Jun [DATE] Aug Sep Oct Nov Dec" at bounding box center [336, 42] width 85 height 17
click at [289, 171] on span "16" at bounding box center [288, 169] width 18 height 18
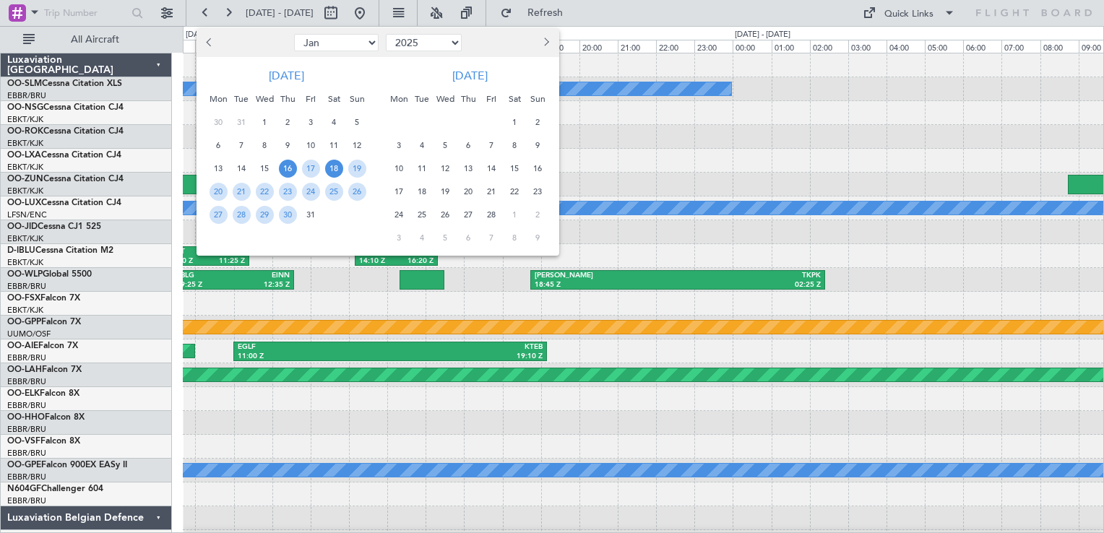
click at [335, 170] on span "18" at bounding box center [334, 169] width 18 height 18
